Goal: Task Accomplishment & Management: Manage account settings

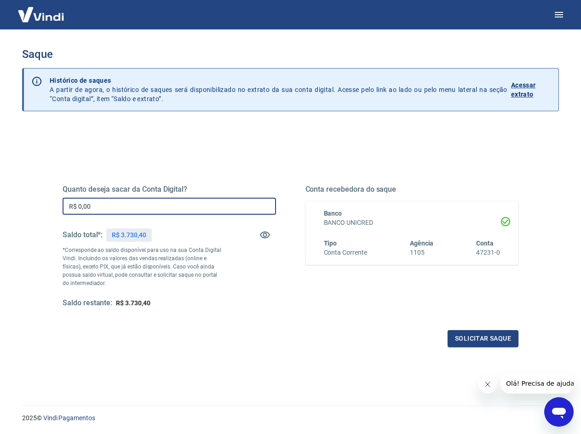
click at [162, 207] on input "R$ 0,00" at bounding box center [169, 206] width 213 height 17
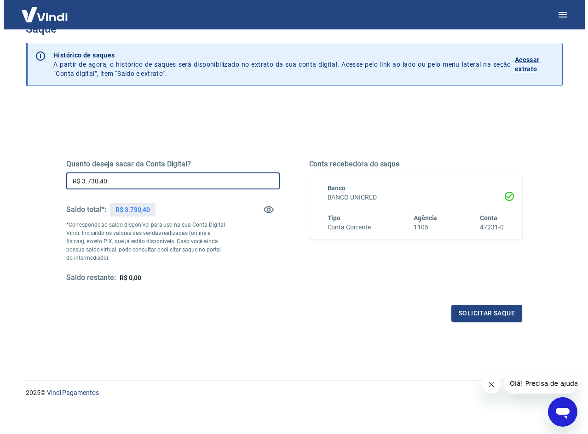
scroll to position [28, 0]
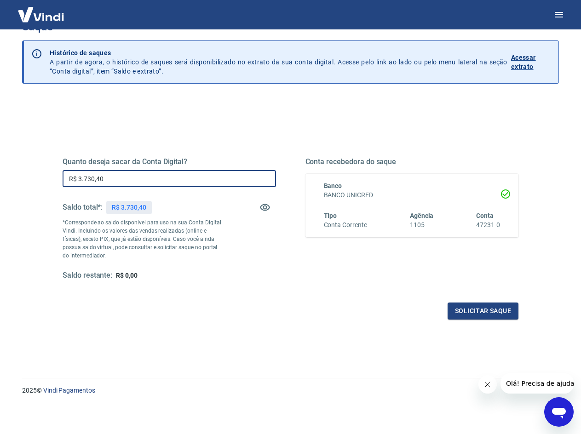
type input "R$ 3.730,40"
click at [486, 386] on icon "Fechar mensagem da empresa" at bounding box center [486, 384] width 7 height 7
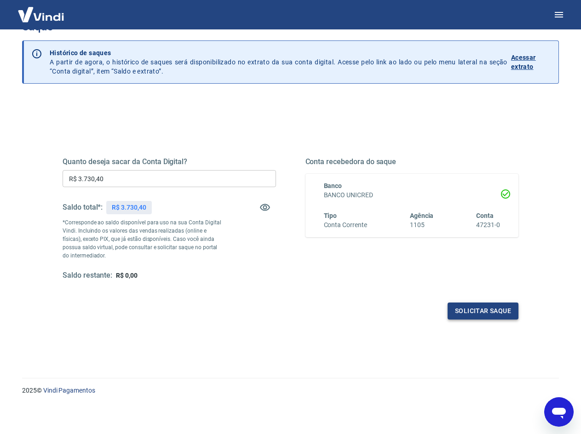
click at [471, 310] on button "Solicitar saque" at bounding box center [482, 311] width 71 height 17
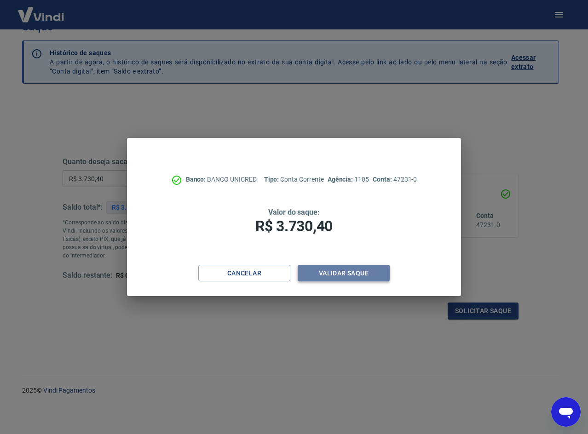
click at [332, 274] on button "Validar saque" at bounding box center [343, 273] width 92 height 17
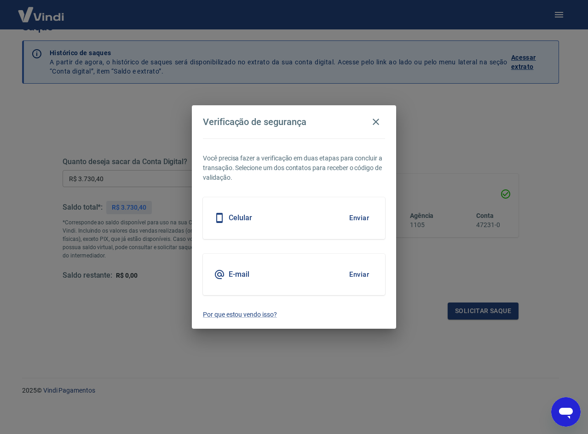
click at [358, 218] on button "Enviar" at bounding box center [359, 217] width 30 height 19
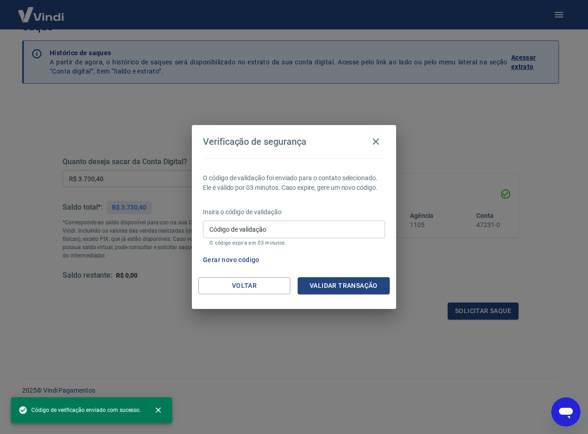
click at [292, 228] on input "Código de validação" at bounding box center [294, 229] width 182 height 17
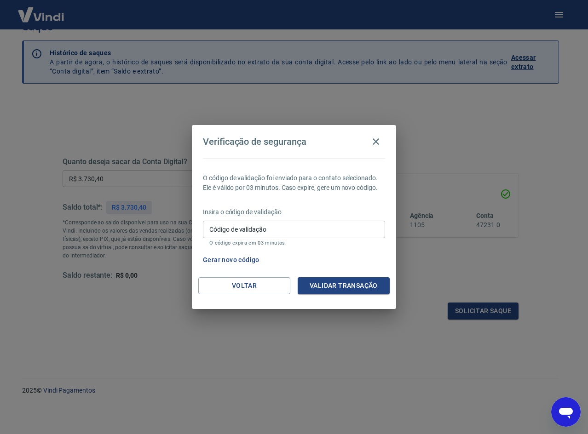
click at [262, 231] on div "Código de validação Código de validação O código expira em 03 minutos." at bounding box center [294, 233] width 182 height 25
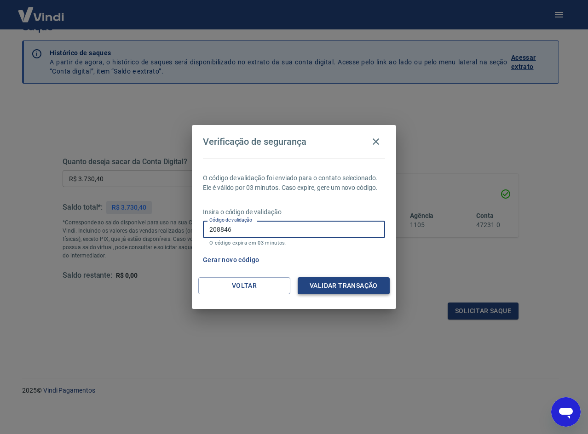
type input "208846"
click at [360, 287] on button "Validar transação" at bounding box center [343, 285] width 92 height 17
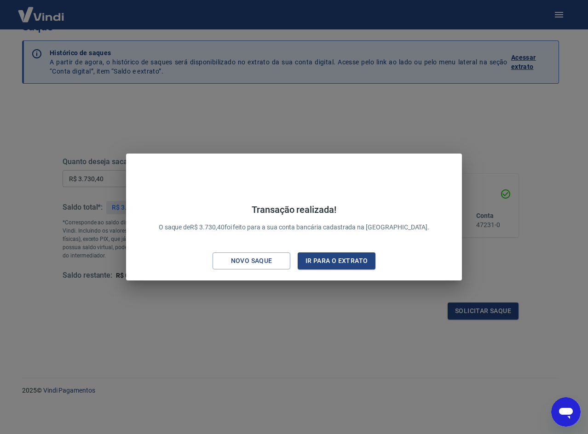
click at [348, 284] on div "Transação realizada! O saque de R$ 3.730,40 foi feito para a sua conta bancária…" at bounding box center [294, 217] width 588 height 434
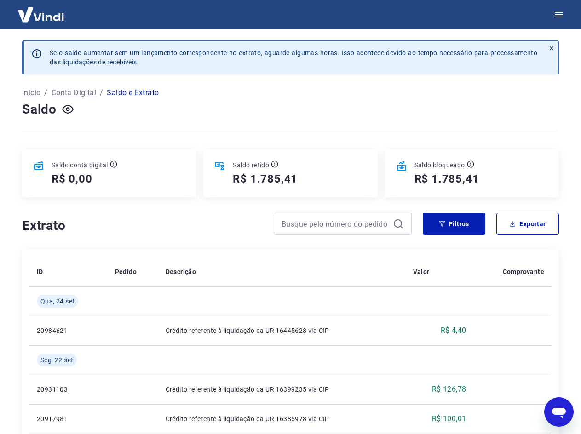
click at [52, 15] on img at bounding box center [41, 14] width 60 height 28
